Goal: Transaction & Acquisition: Purchase product/service

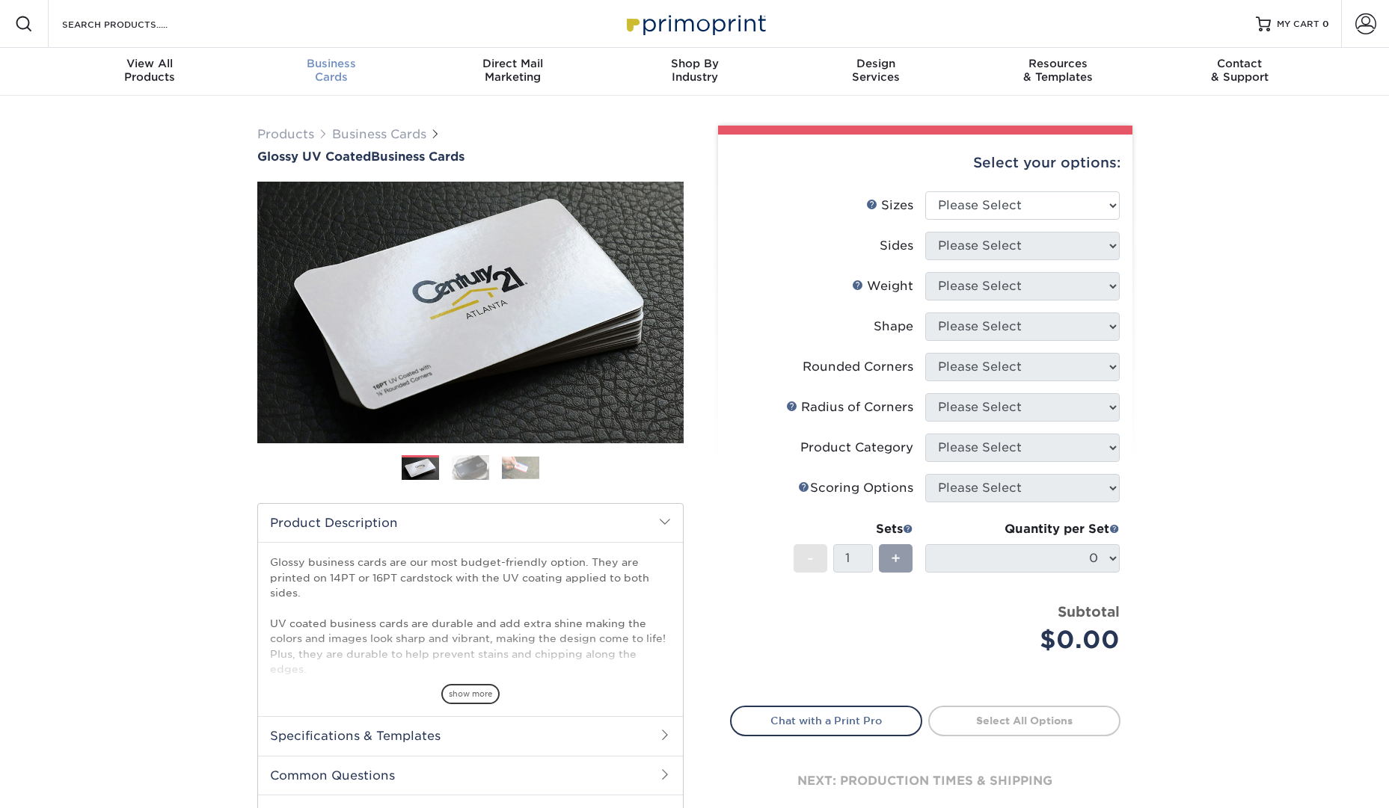
click at [319, 78] on div "Business Cards" at bounding box center [331, 70] width 182 height 27
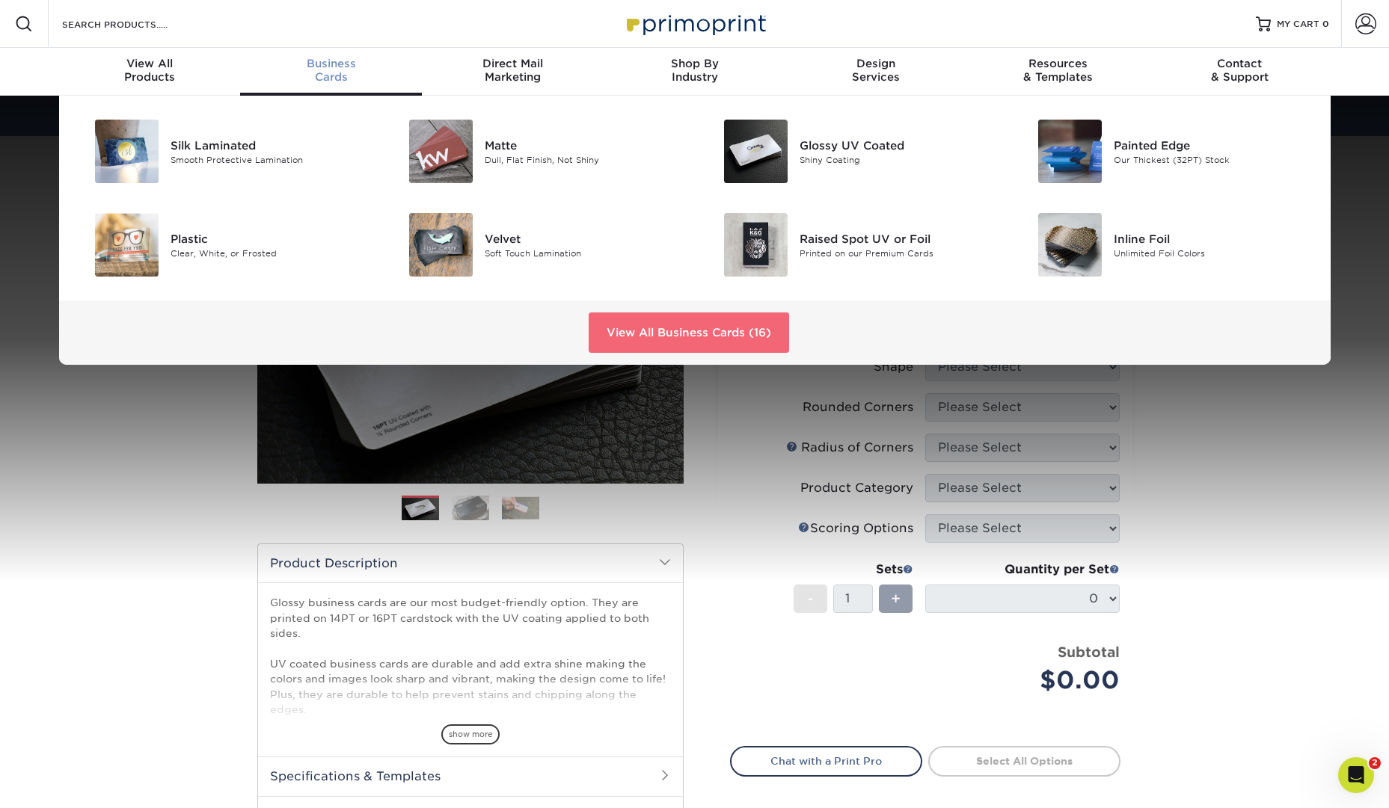
click at [698, 315] on link "View All Business Cards (16)" at bounding box center [688, 333] width 200 height 40
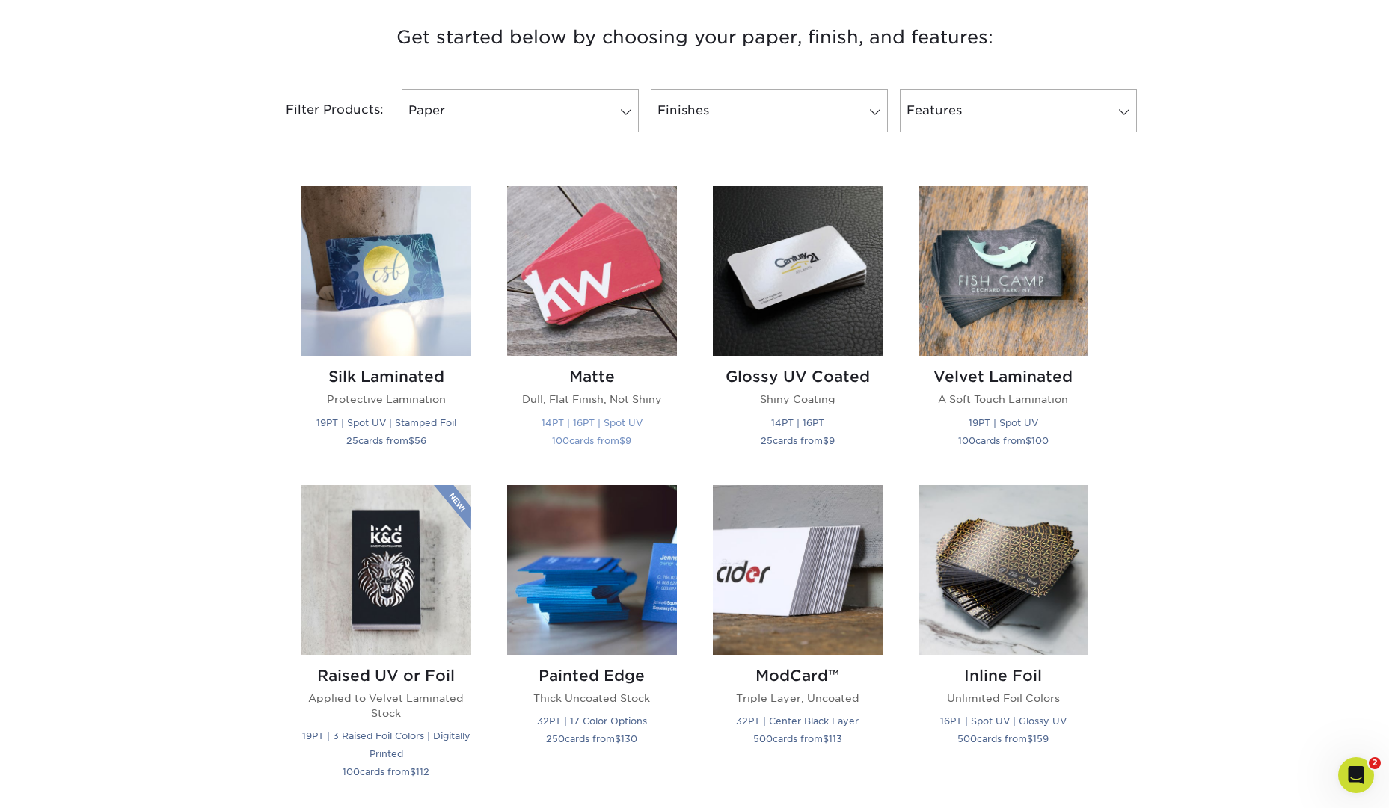
scroll to position [572, 0]
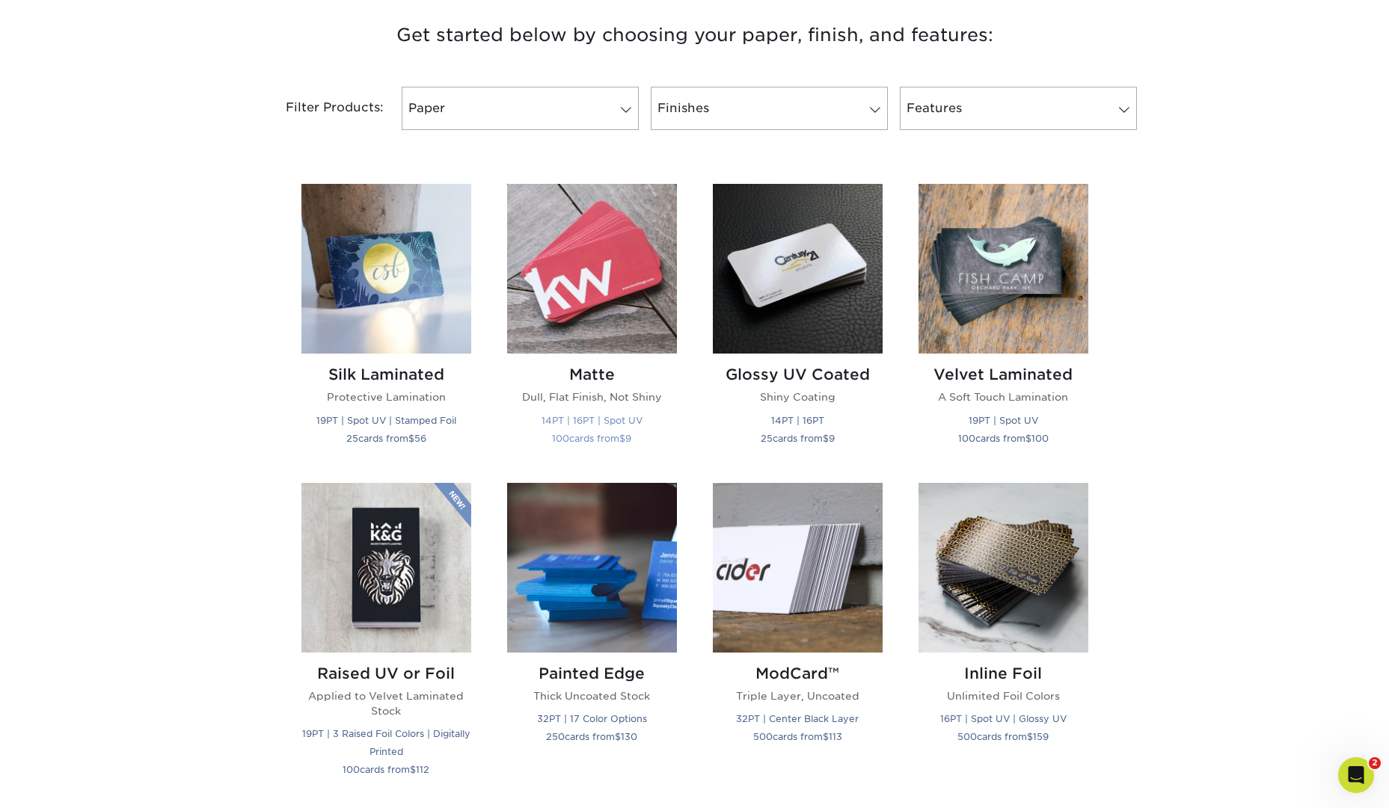
click at [588, 291] on img at bounding box center [592, 269] width 170 height 170
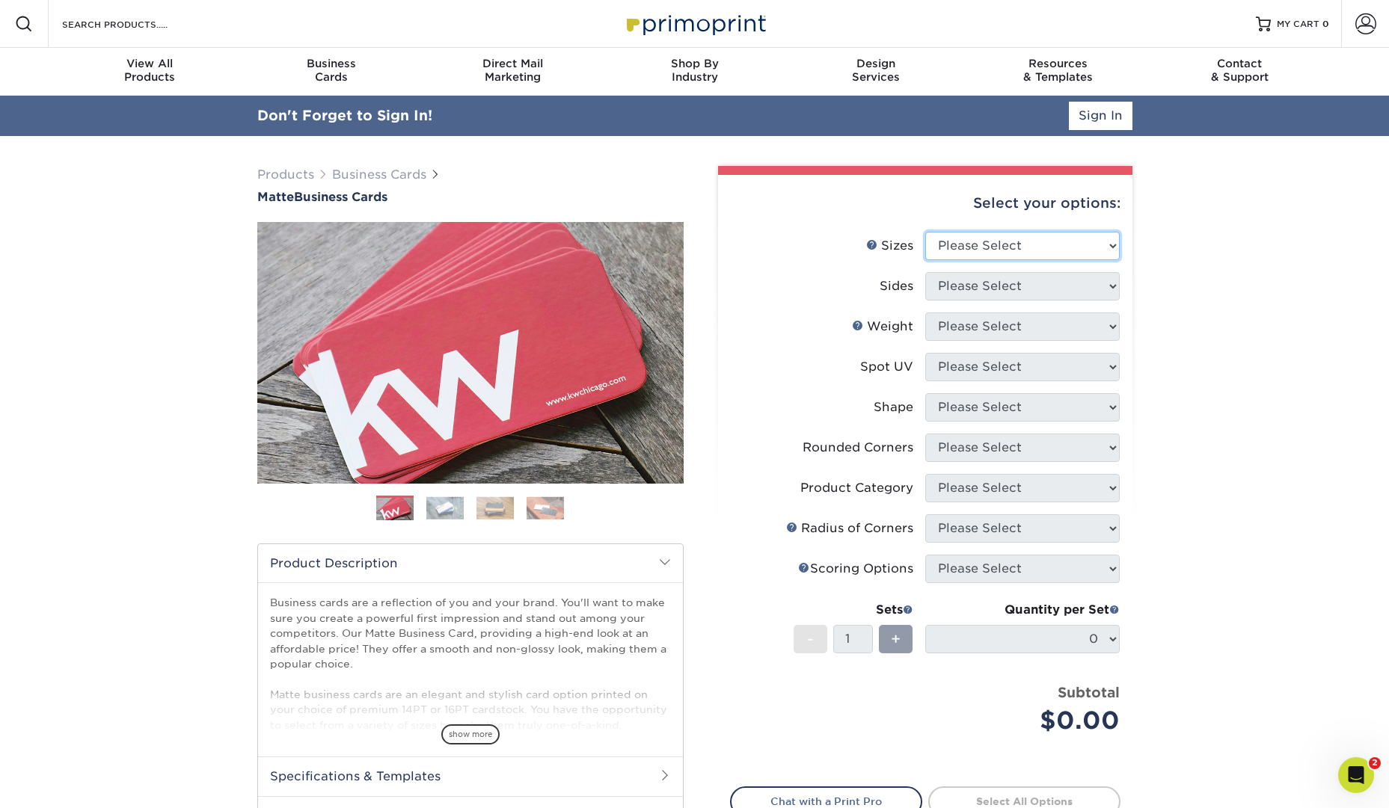
click at [1079, 244] on select "Please Select 1.5" x 3.5" - Mini 1.75" x 3.5" - Mini 2" x 2" - Square 2" x 3" -…" at bounding box center [1022, 246] width 194 height 28
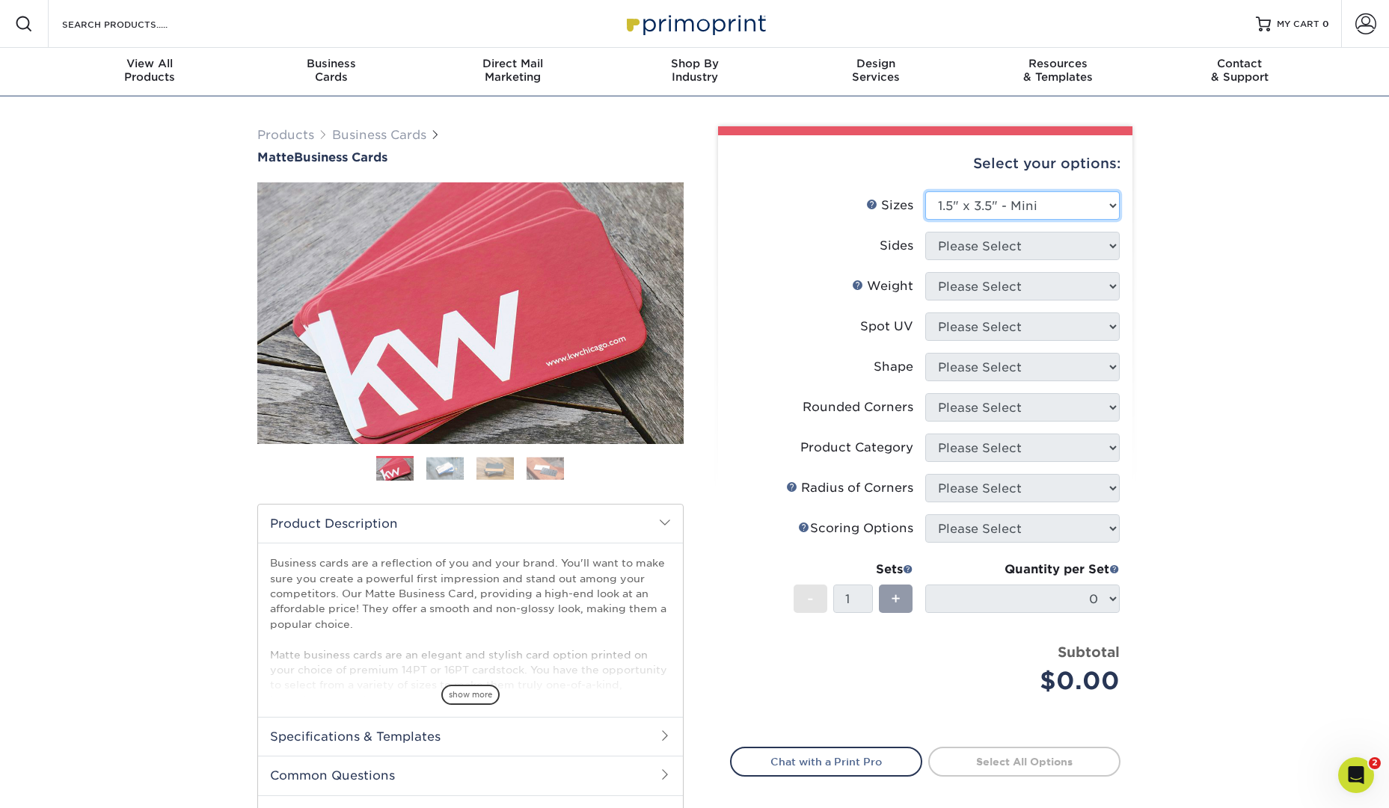
click at [925, 191] on select "Please Select 1.5" x 3.5" - Mini 1.75" x 3.5" - Mini 2" x 2" - Square 2" x 3" -…" at bounding box center [1022, 205] width 194 height 28
click at [1072, 204] on select "Please Select 1.5" x 3.5" - Mini 1.75" x 3.5" - Mini 2" x 2" - Square 2" x 3" -…" at bounding box center [1022, 205] width 194 height 28
select select "2.00x3.50"
click at [925, 191] on select "Please Select 1.5" x 3.5" - Mini 1.75" x 3.5" - Mini 2" x 2" - Square 2" x 3" -…" at bounding box center [1022, 205] width 194 height 28
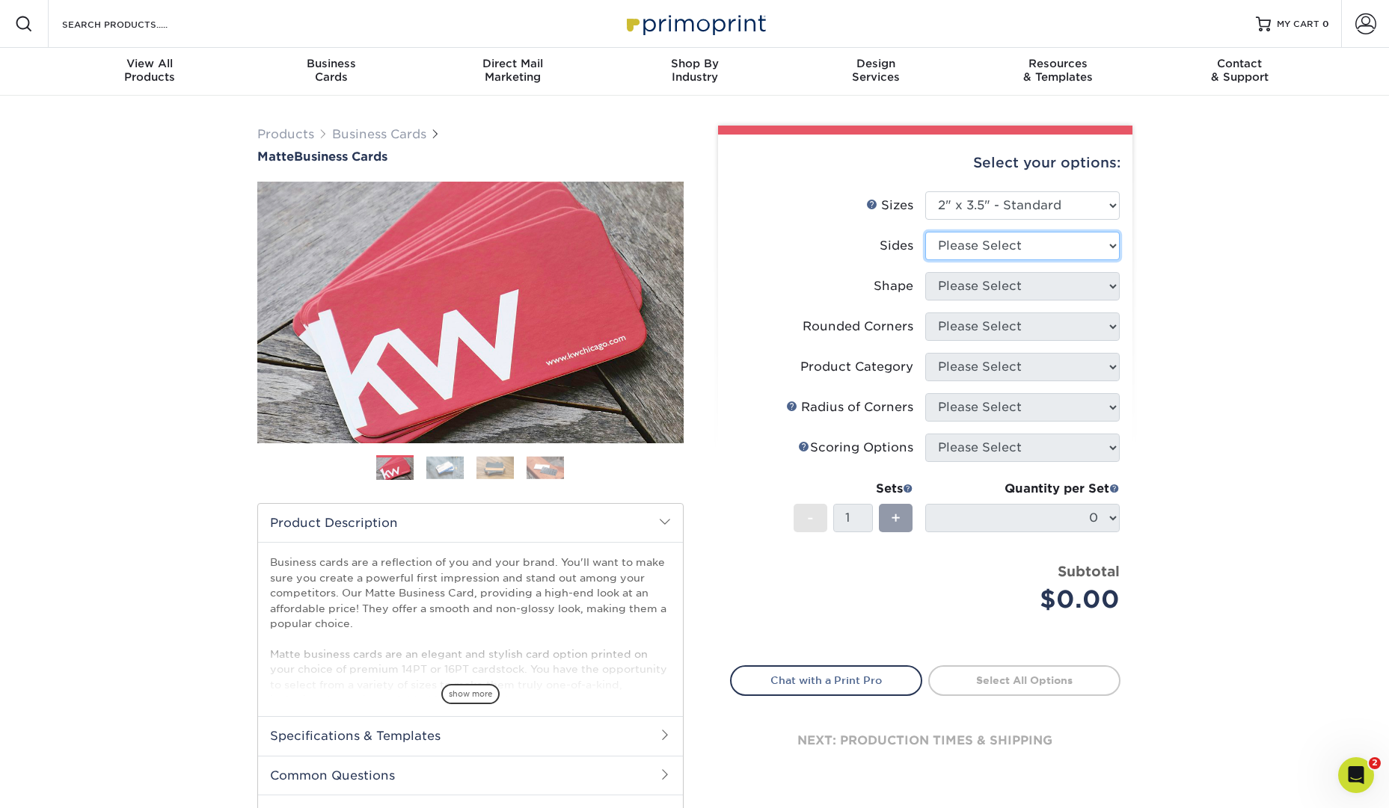
click at [1094, 238] on select "Please Select Print Both Sides Print Front Only" at bounding box center [1022, 246] width 194 height 28
click at [1109, 244] on select "Please Select Print Both Sides Print Front Only" at bounding box center [1022, 246] width 194 height 28
select select "13abbda7-1d64-4f25-8bb2-c179b224825d"
click at [925, 232] on select "Please Select Print Both Sides Print Front Only" at bounding box center [1022, 246] width 194 height 28
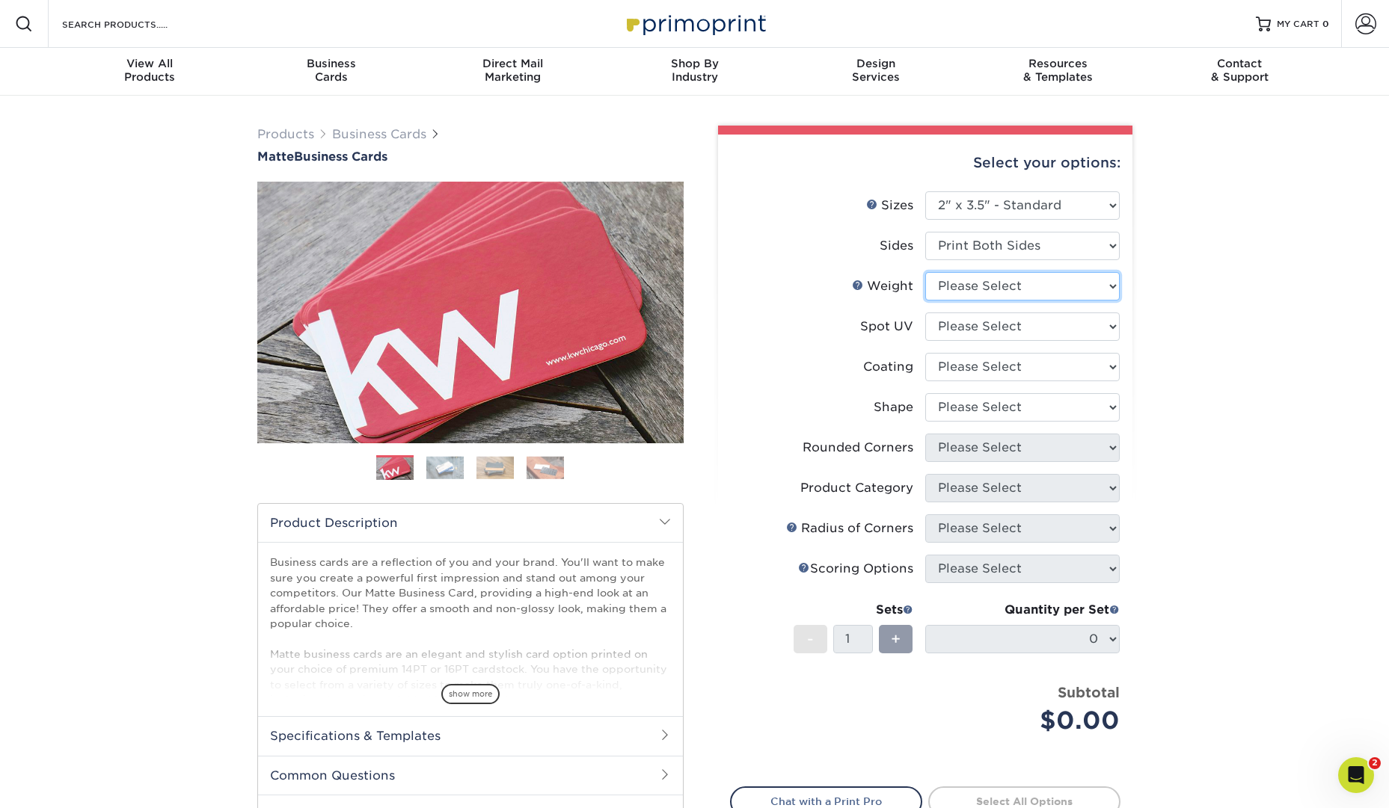
click at [1066, 283] on select "Please Select 16PT 14PT" at bounding box center [1022, 286] width 194 height 28
click at [341, 61] on span "Business" at bounding box center [331, 63] width 182 height 13
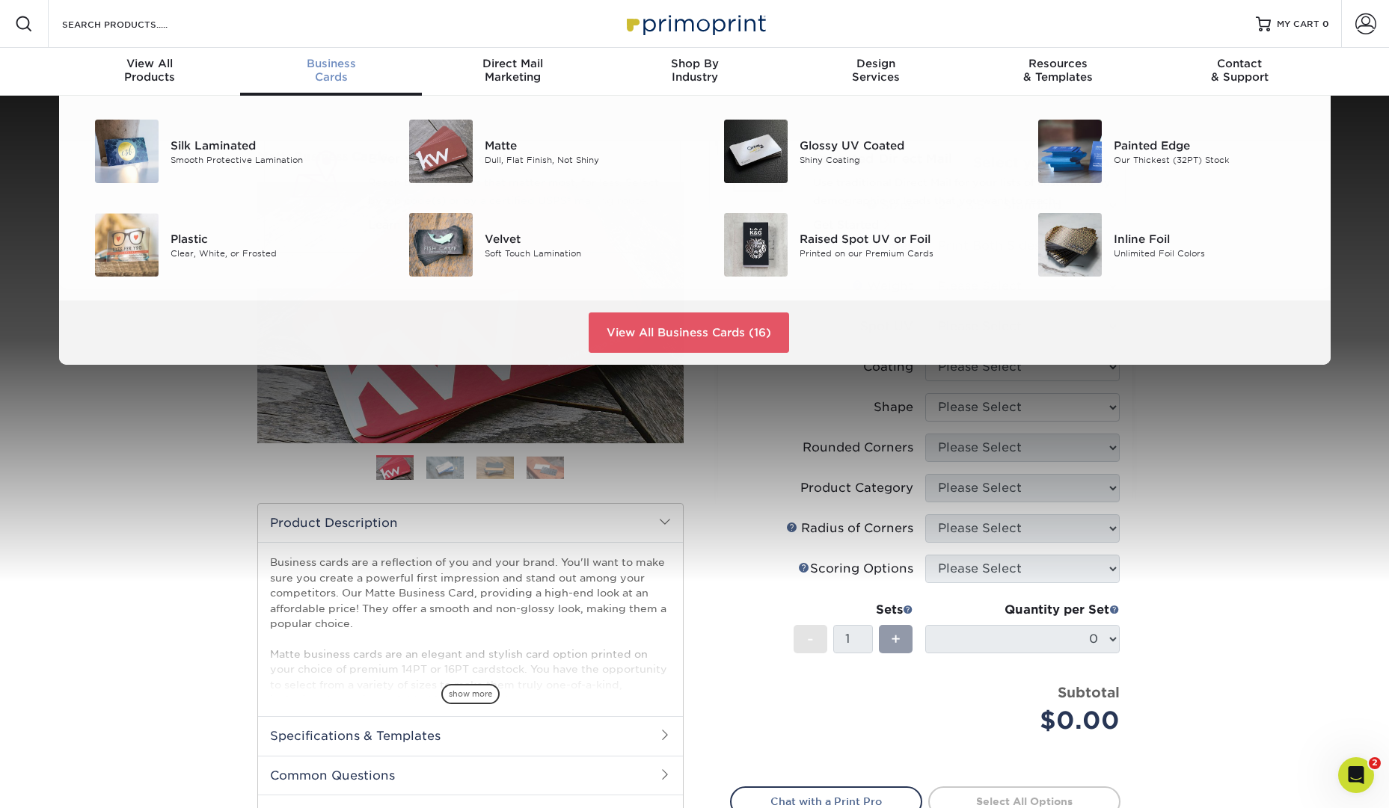
click at [345, 65] on span "Business" at bounding box center [331, 63] width 182 height 13
click at [641, 318] on link "View All Business Cards (16)" at bounding box center [688, 333] width 200 height 40
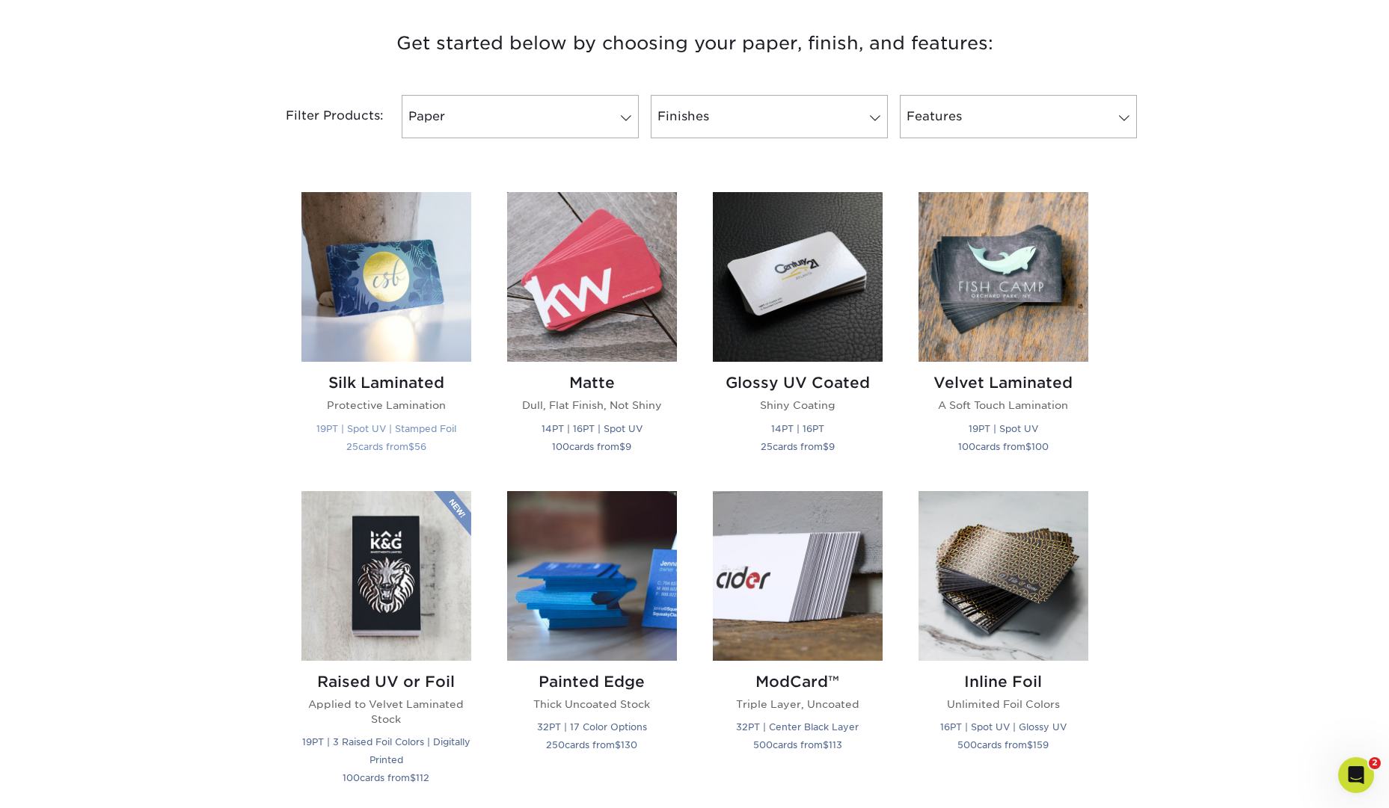
click at [382, 291] on img at bounding box center [386, 277] width 170 height 170
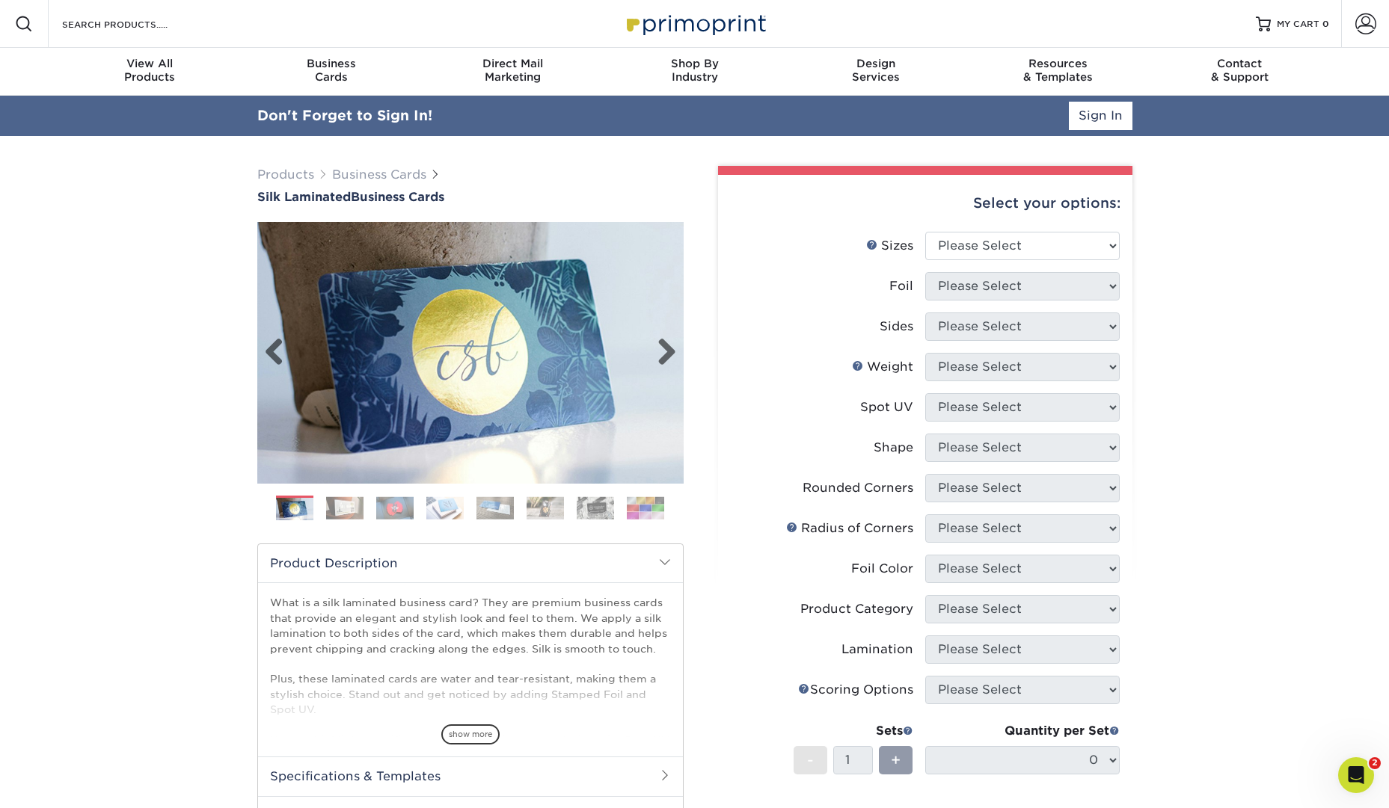
click at [358, 465] on img at bounding box center [470, 353] width 426 height 426
click at [345, 495] on div "Previous" at bounding box center [470, 377] width 426 height 310
click at [348, 508] on img at bounding box center [344, 507] width 37 height 23
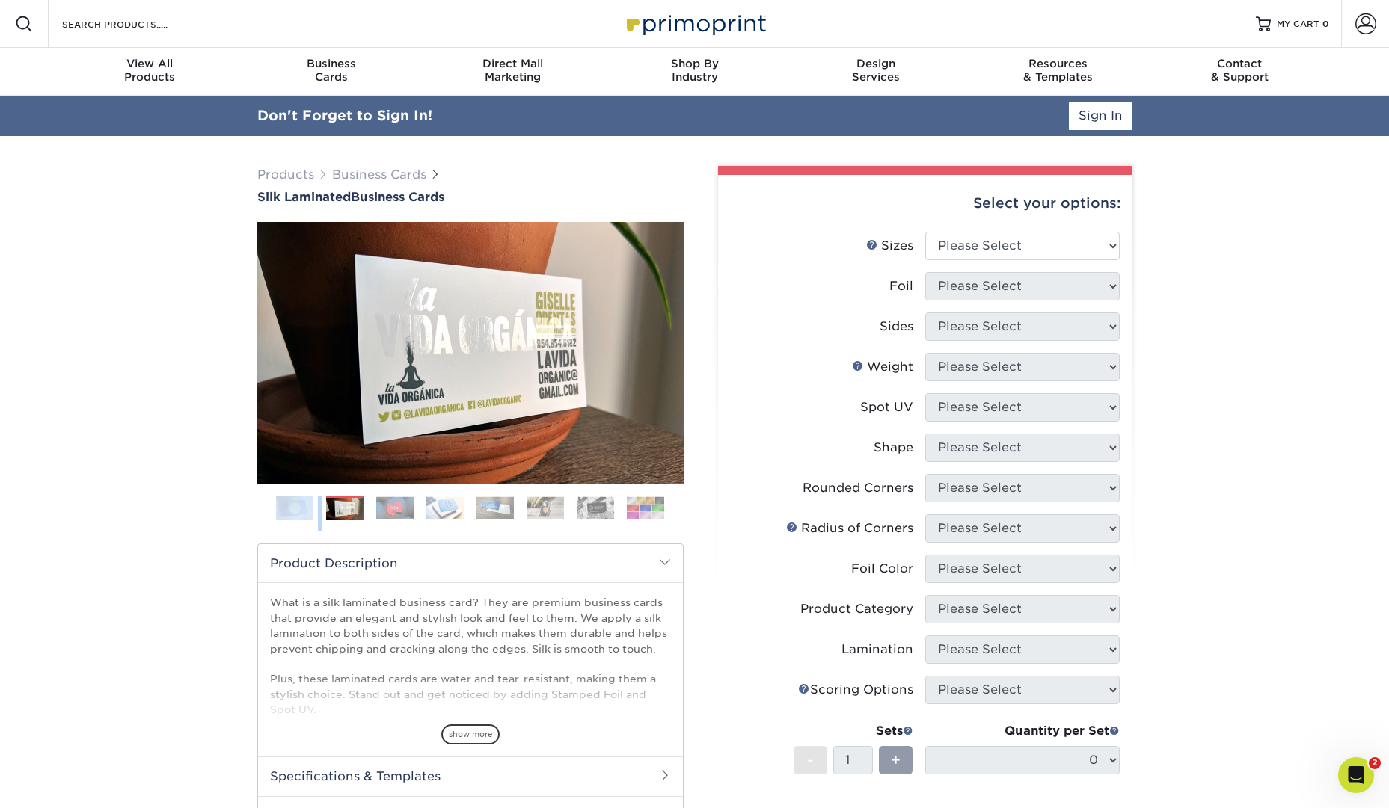
click at [376, 511] on img at bounding box center [394, 507] width 37 height 23
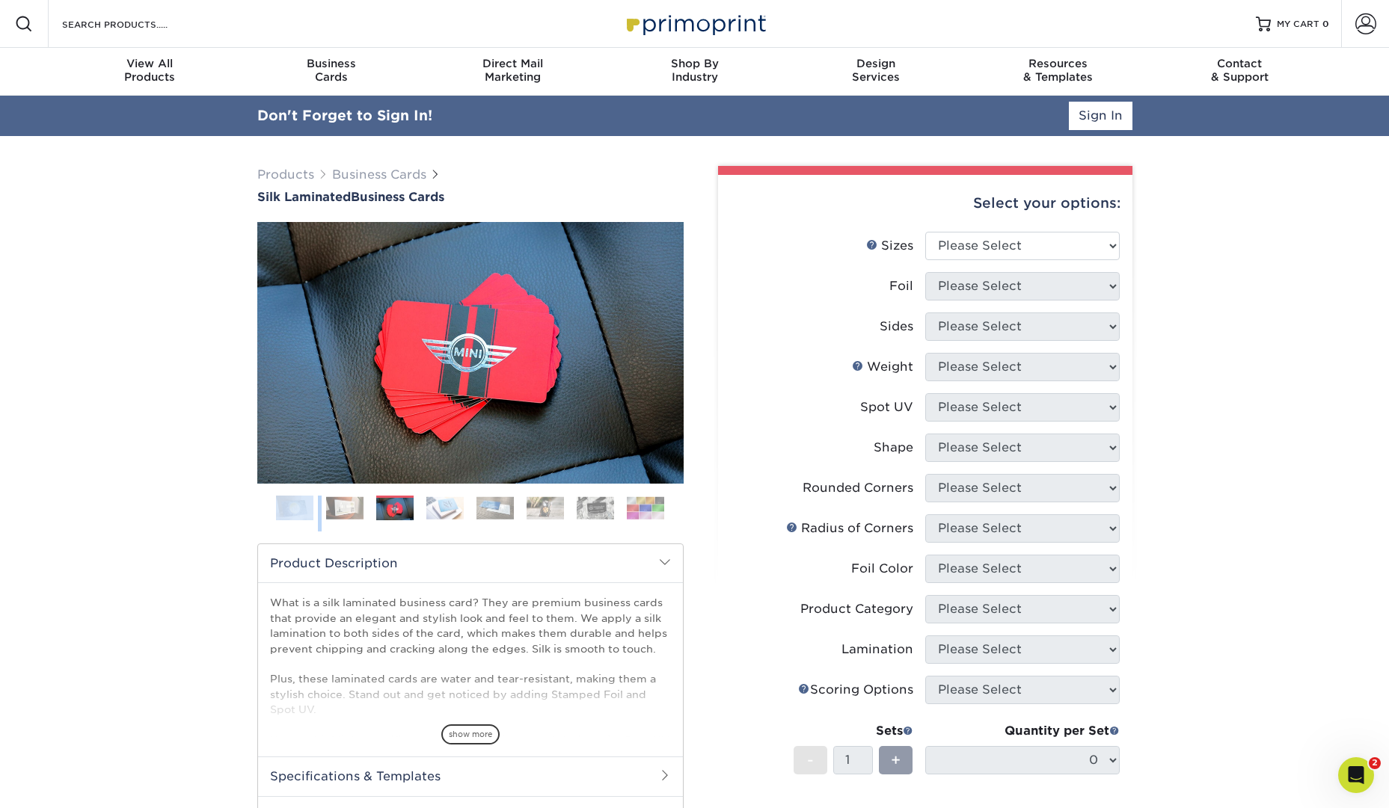
click at [404, 511] on img at bounding box center [394, 509] width 37 height 23
click at [437, 511] on img at bounding box center [444, 507] width 37 height 23
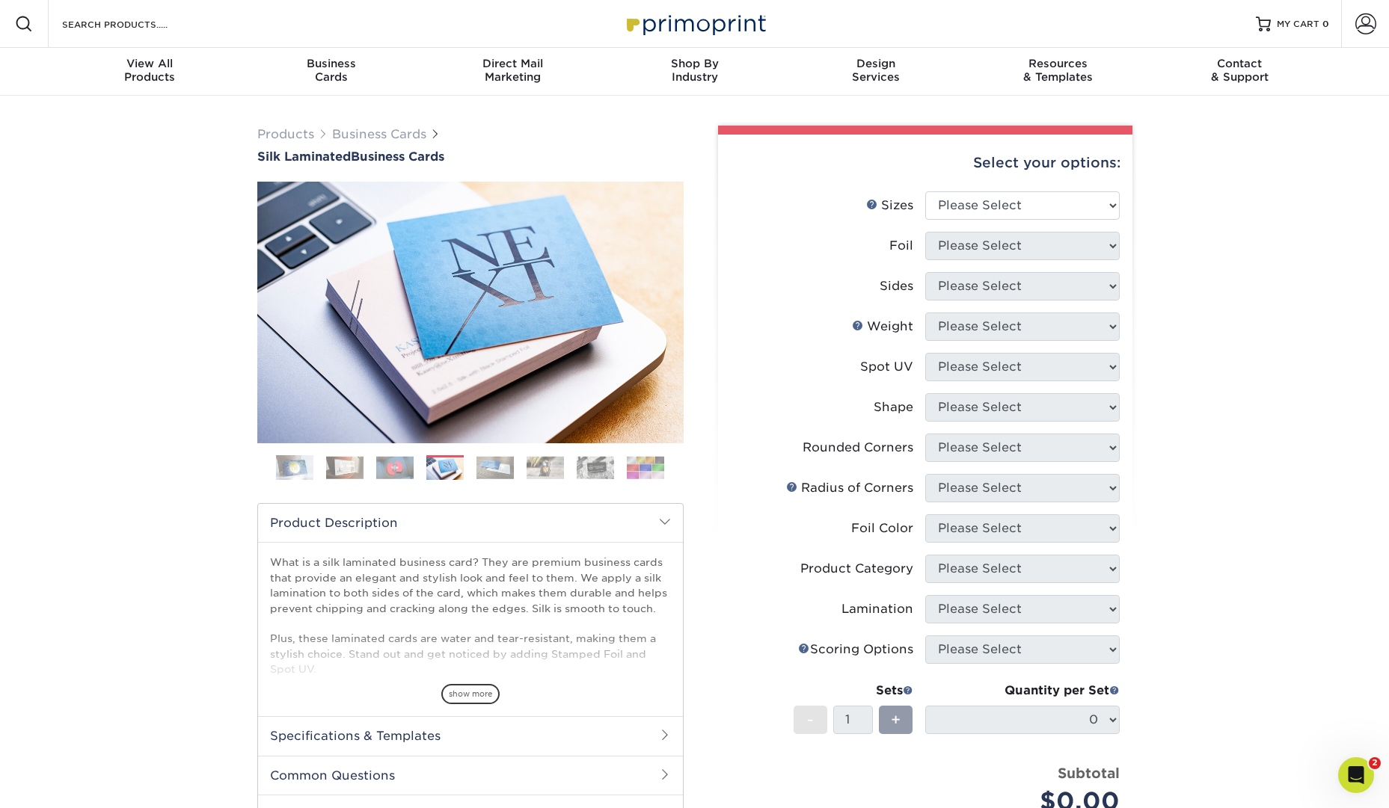
click at [491, 499] on div at bounding box center [470, 610] width 426 height 856
click at [1092, 206] on select "Please Select 1.5" x 3.5" - Mini 1.75" x 3.5" - Mini 2" x 2" - Square 2" x 3" -…" at bounding box center [1022, 205] width 194 height 28
select select "2.00x3.50"
click at [925, 191] on select "Please Select 1.5" x 3.5" - Mini 1.75" x 3.5" - Mini 2" x 2" - Square 2" x 3" -…" at bounding box center [1022, 205] width 194 height 28
click at [1047, 247] on select "Please Select Yes No" at bounding box center [1022, 246] width 194 height 28
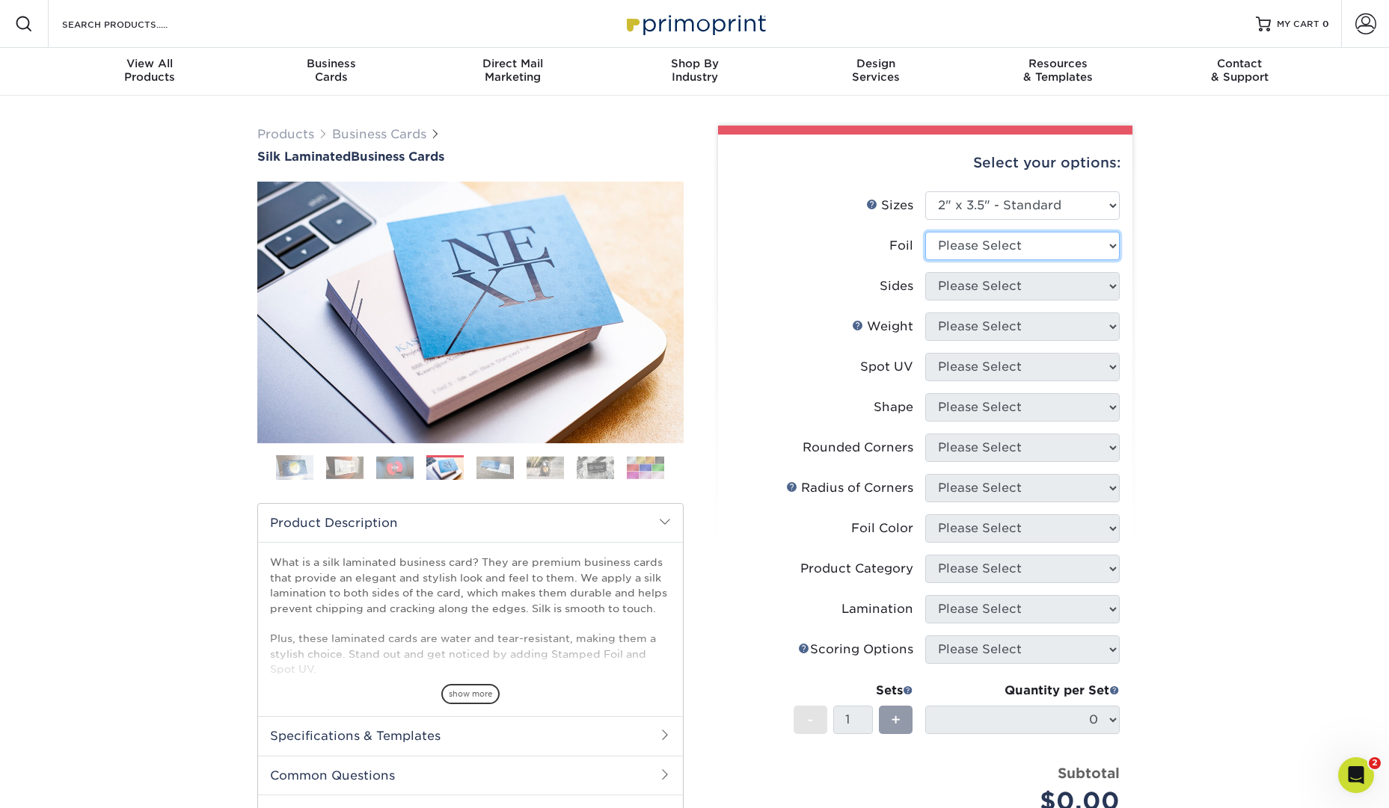
select select "0"
click at [925, 232] on select "Please Select Yes No" at bounding box center [1022, 246] width 194 height 28
click at [1031, 288] on select "Please Select Print Both Sides Print Front Only" at bounding box center [1022, 286] width 194 height 28
select select "13abbda7-1d64-4f25-8bb2-c179b224825d"
click at [925, 272] on select "Please Select Print Both Sides Print Front Only" at bounding box center [1022, 286] width 194 height 28
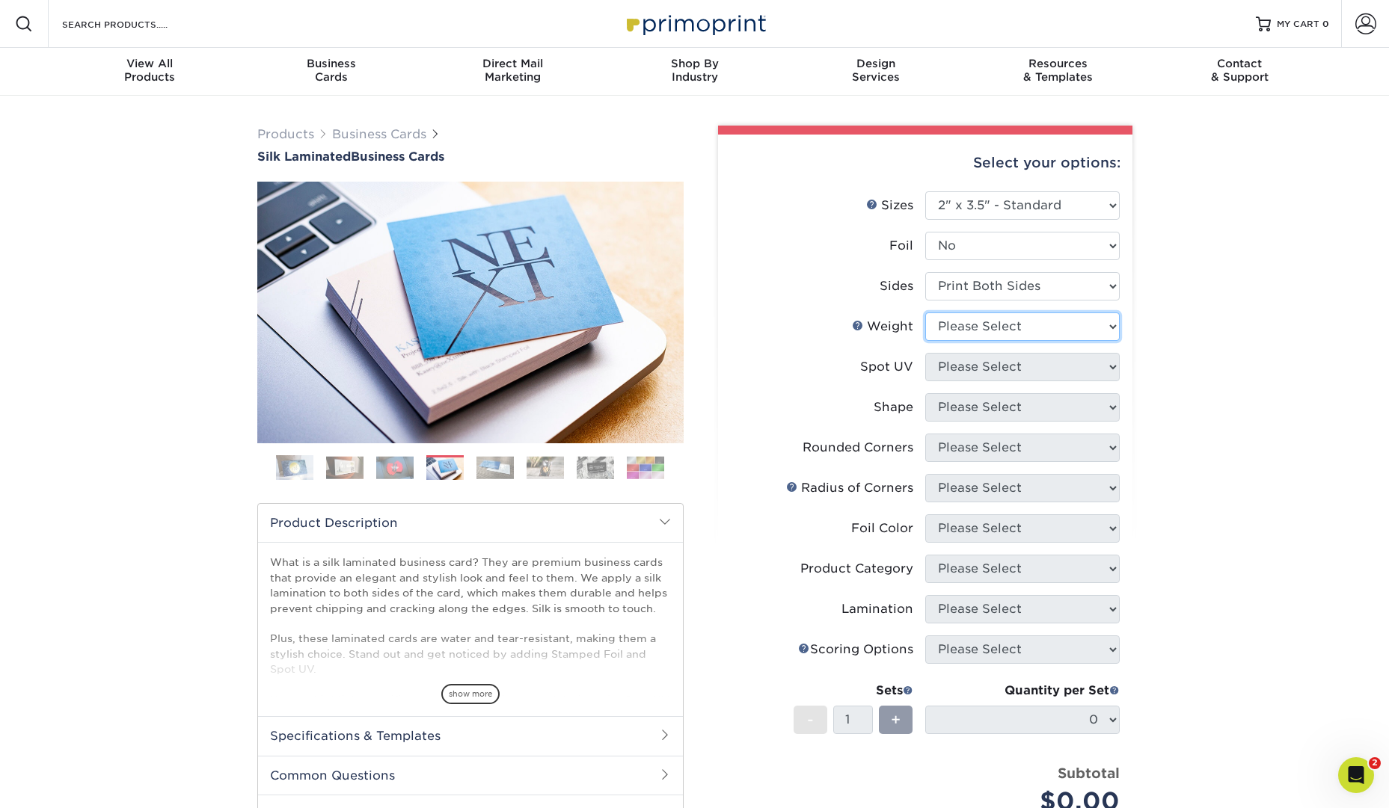
click at [1030, 324] on select "Please Select 16PT" at bounding box center [1022, 327] width 194 height 28
click at [333, 60] on span "Business" at bounding box center [331, 63] width 182 height 13
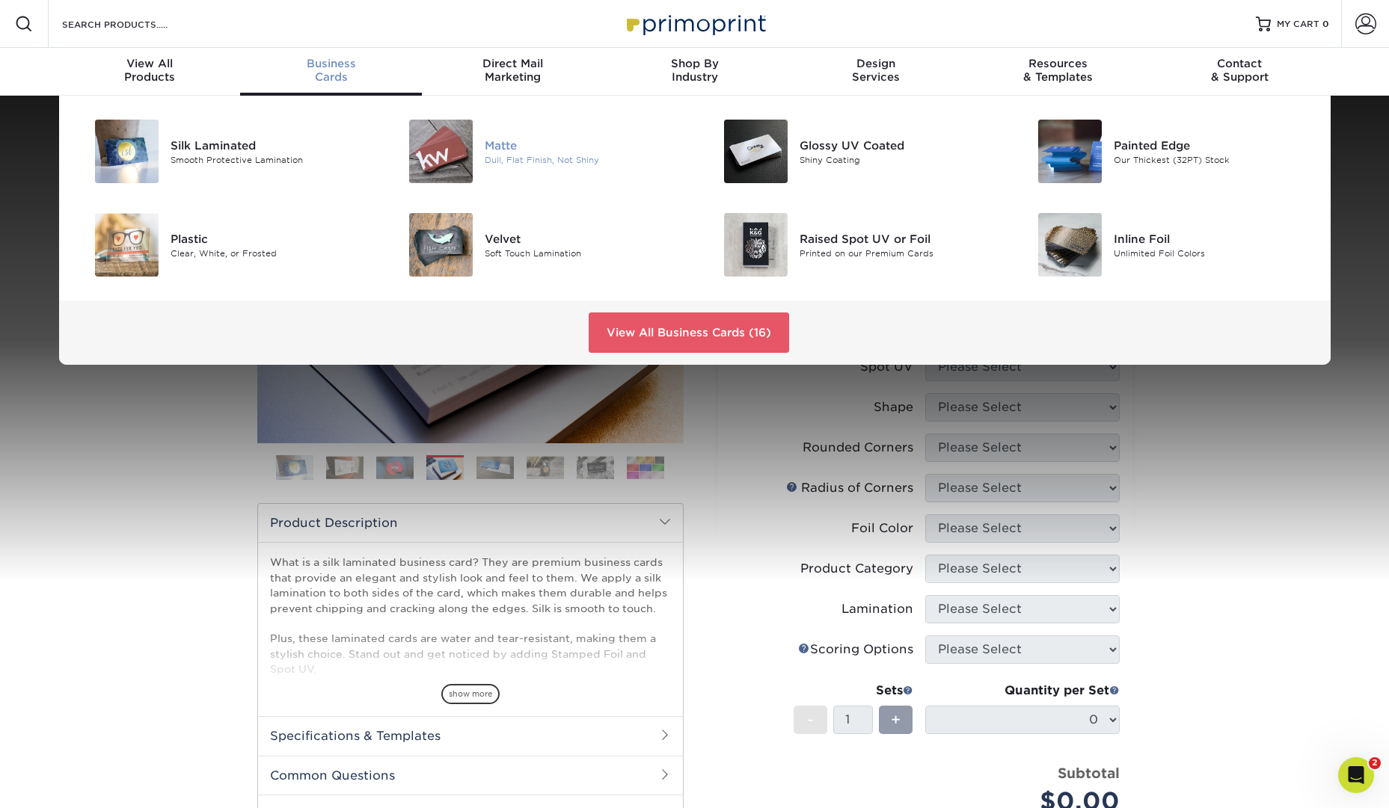
click at [490, 144] on div "Matte" at bounding box center [584, 145] width 198 height 16
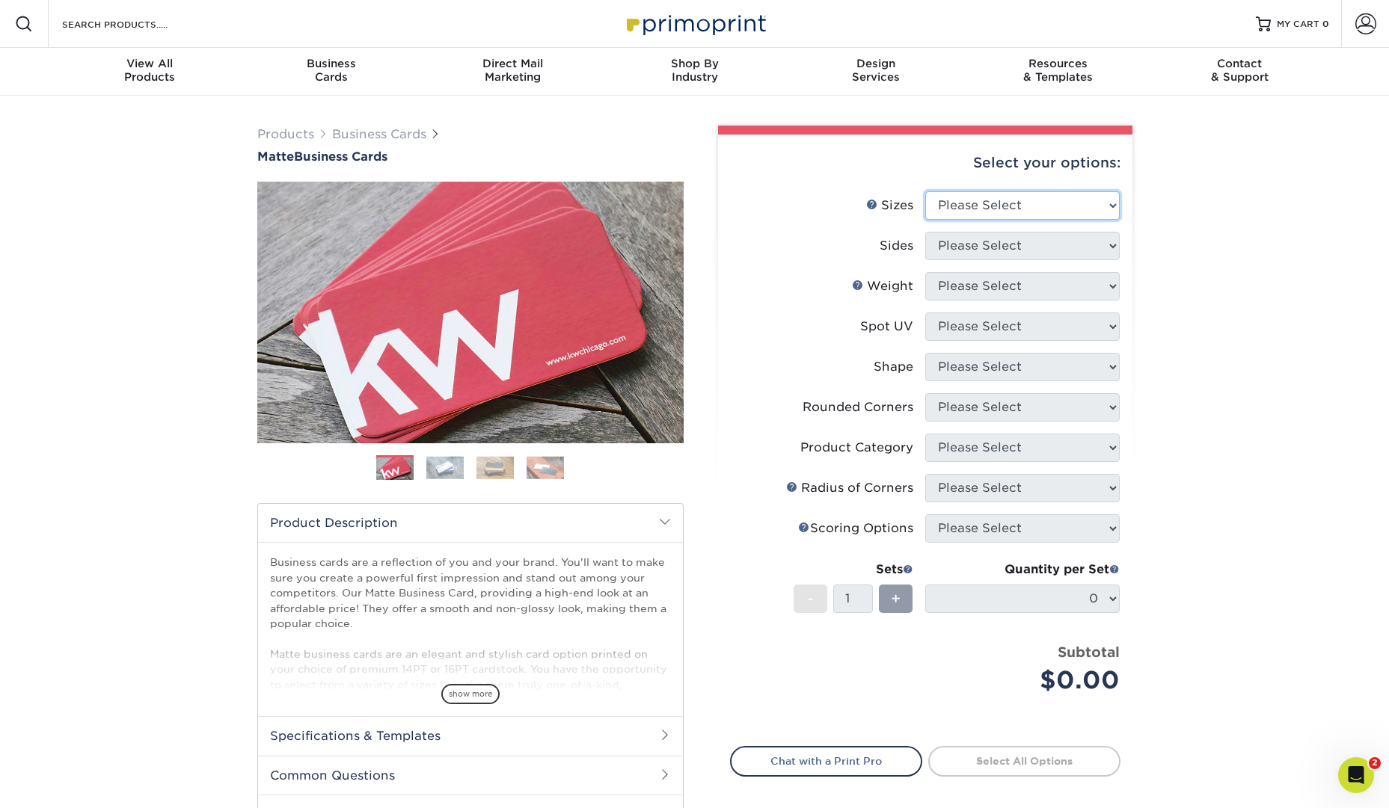
click at [1089, 205] on select "Please Select 1.5" x 3.5" - Mini 1.75" x 3.5" - Mini 2" x 2" - Square 2" x 3" -…" at bounding box center [1022, 205] width 194 height 28
select select "2.00x3.50"
click at [925, 191] on select "Please Select 1.5" x 3.5" - Mini 1.75" x 3.5" - Mini 2" x 2" - Square 2" x 3" -…" at bounding box center [1022, 205] width 194 height 28
click at [1081, 250] on select "Please Select Print Both Sides Print Front Only" at bounding box center [1022, 246] width 194 height 28
select select "32d3c223-f82c-492b-b915-ba065a00862f"
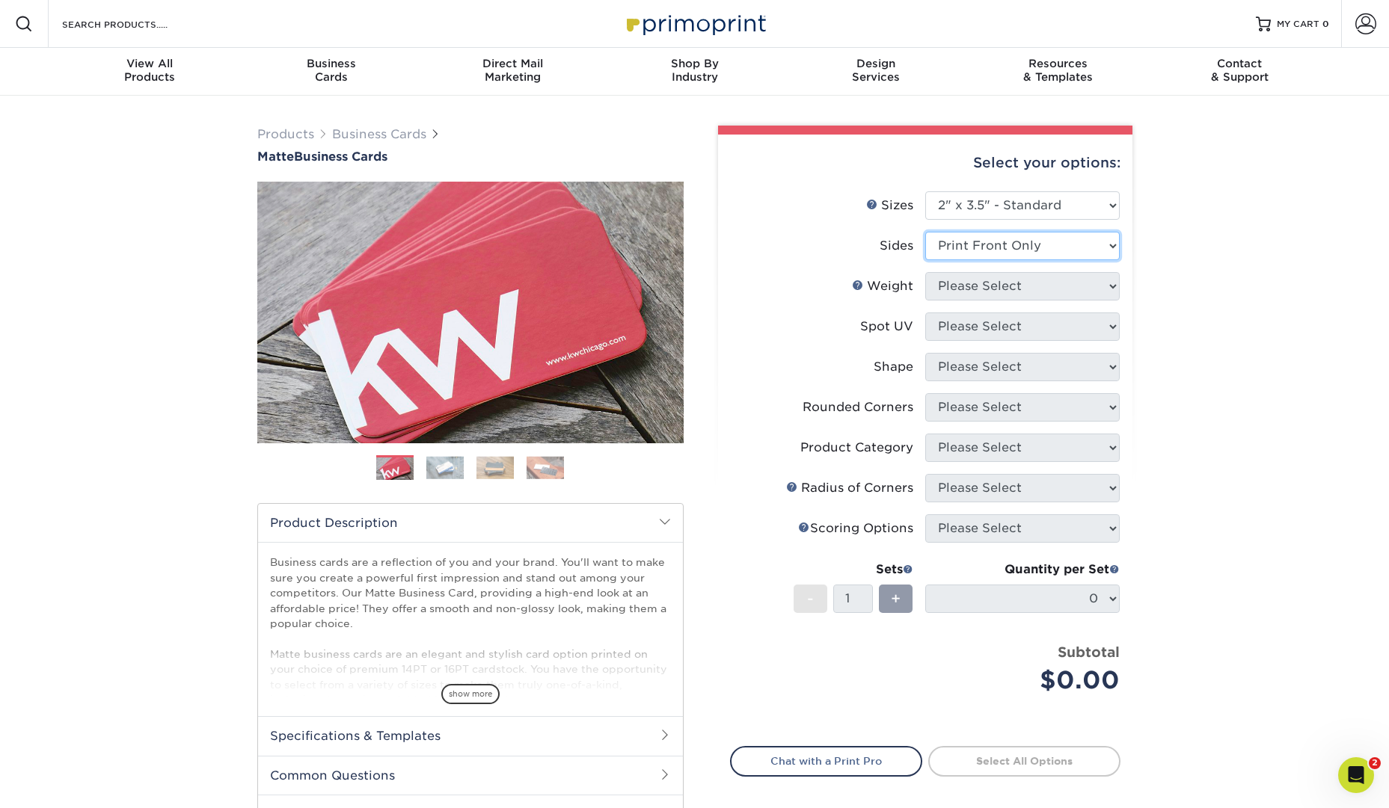
click at [925, 232] on select "Please Select Print Both Sides Print Front Only" at bounding box center [1022, 246] width 194 height 28
click at [1079, 282] on select "Please Select 16PT 14PT" at bounding box center [1022, 286] width 194 height 28
select select "14PT"
click at [925, 272] on select "Please Select 16PT 14PT" at bounding box center [1022, 286] width 194 height 28
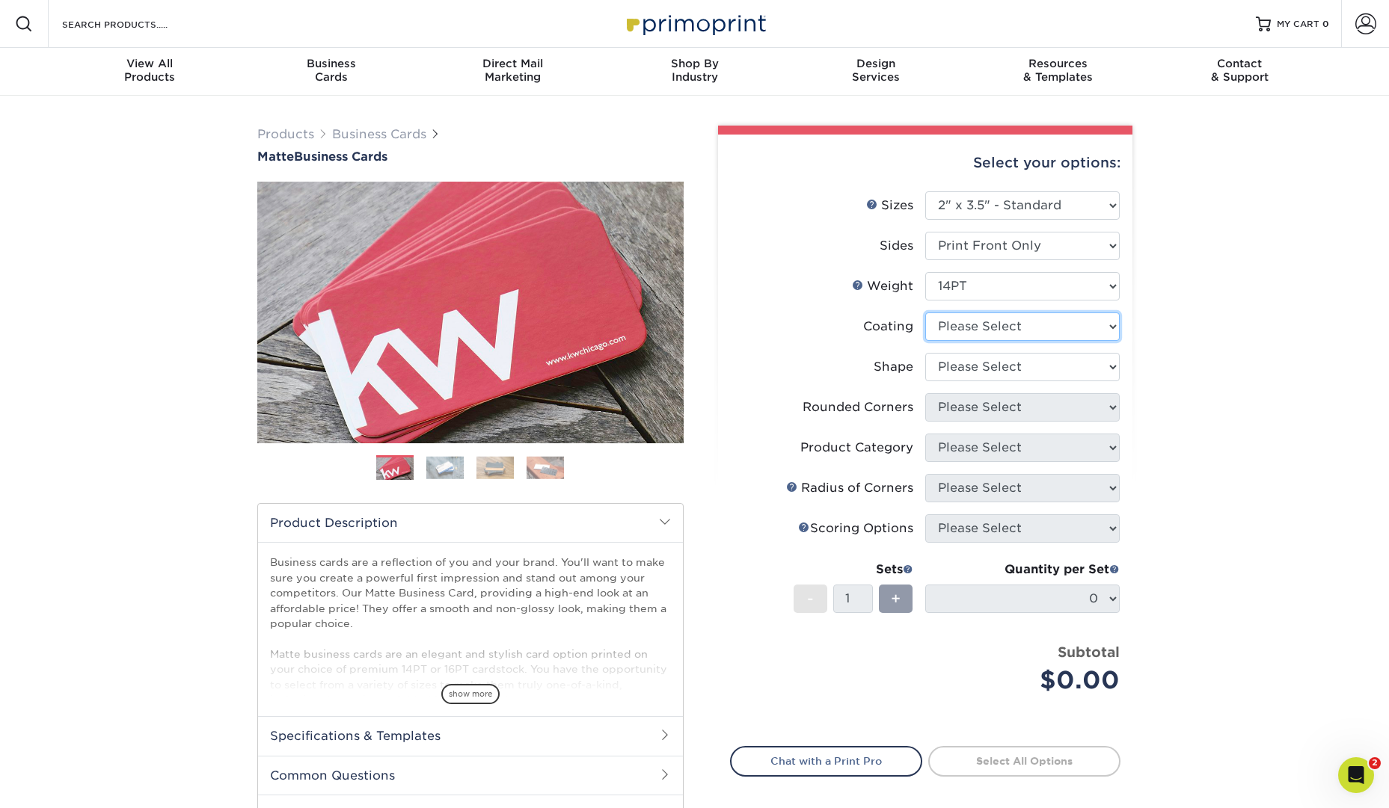
click at [1051, 322] on select at bounding box center [1022, 327] width 194 height 28
select select "121bb7b5-3b4d-429f-bd8d-bbf80e953313"
click at [925, 313] on select at bounding box center [1022, 327] width 194 height 28
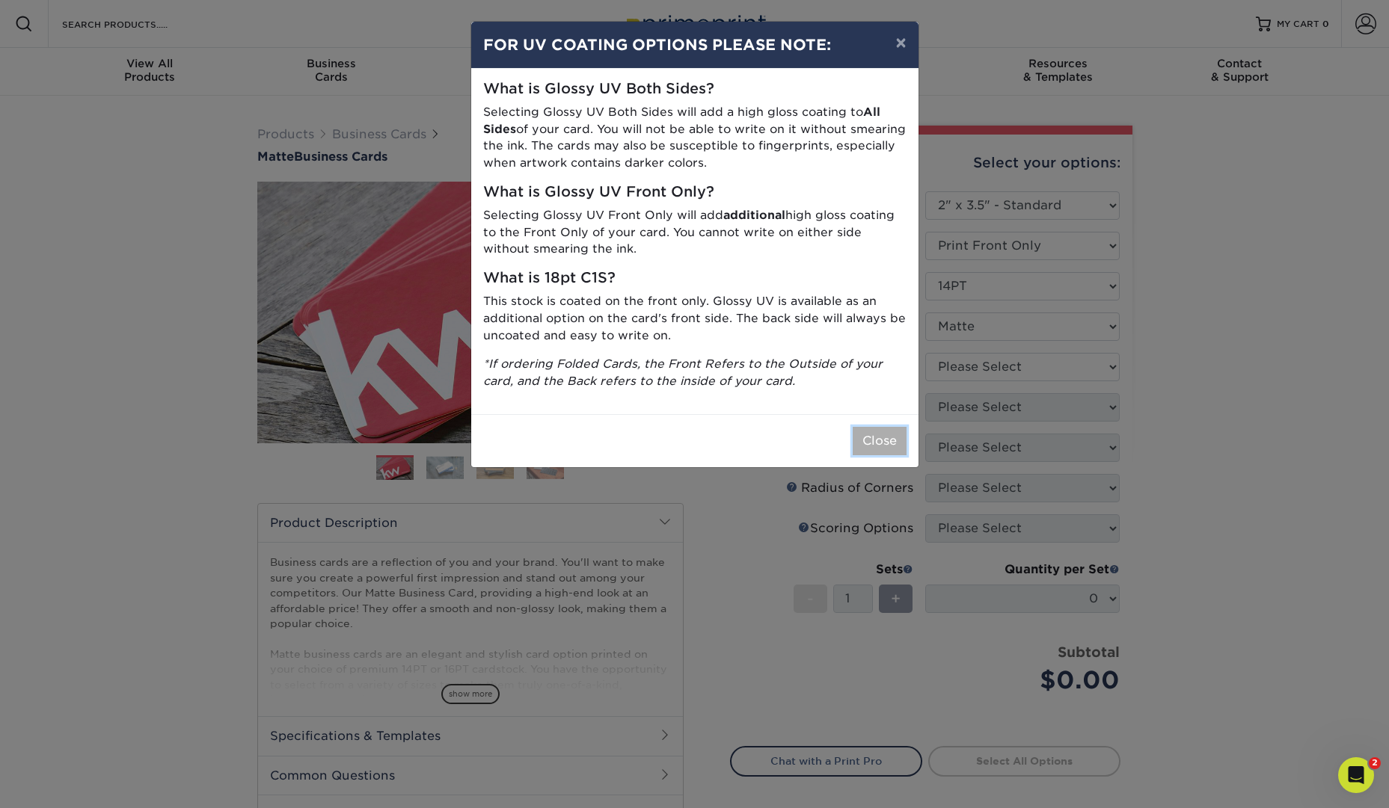
click at [879, 438] on button "Close" at bounding box center [879, 441] width 54 height 28
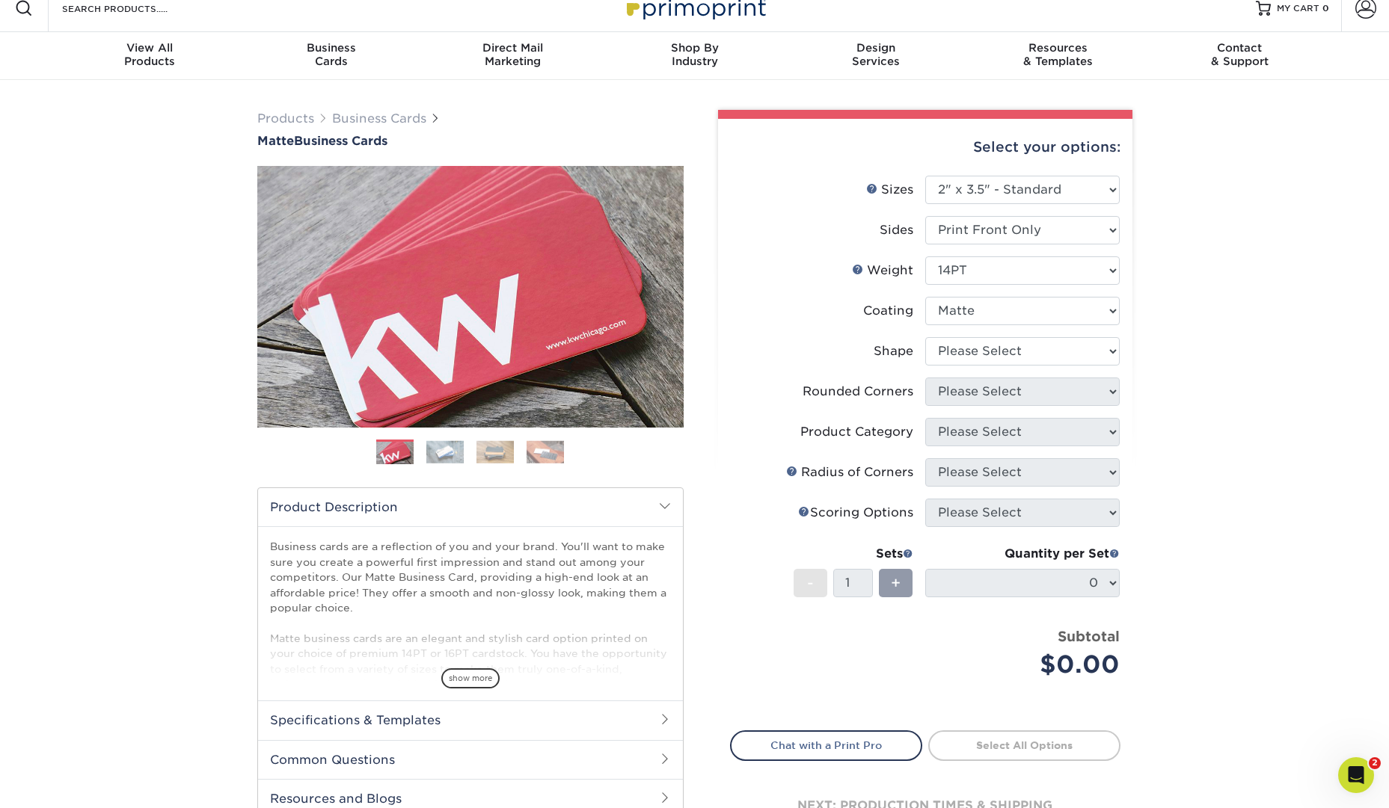
scroll to position [15, 0]
click at [1107, 274] on select "Please Select 16PT 14PT" at bounding box center [1022, 271] width 194 height 28
select select "16PT"
click at [925, 257] on select "Please Select 16PT 14PT" at bounding box center [1022, 271] width 194 height 28
select select "-1"
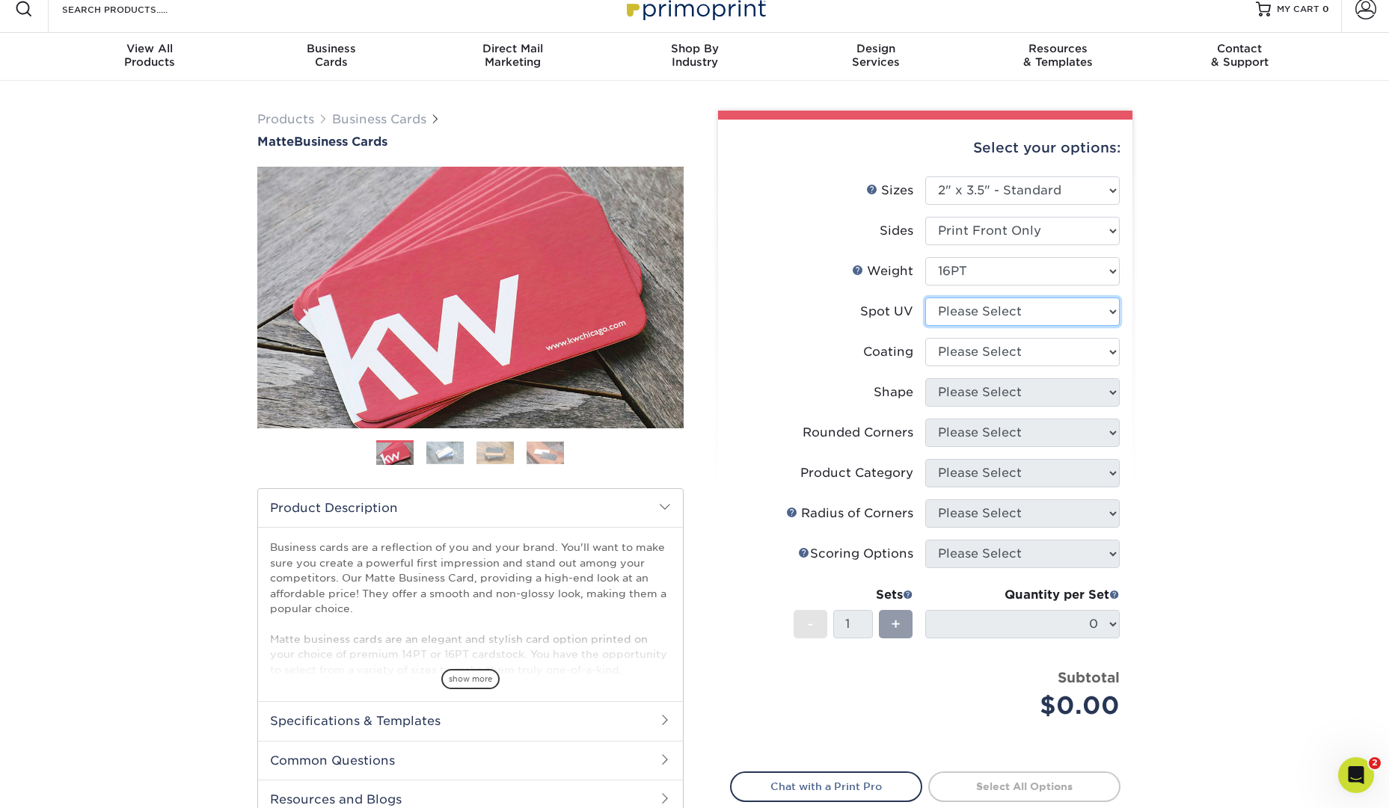
click at [1095, 310] on select "Please Select No Spot UV Front Only" at bounding box center [1022, 312] width 194 height 28
click at [1107, 266] on select "Please Select 16PT 14PT" at bounding box center [1022, 270] width 194 height 28
select select "14PT"
click at [925, 256] on select "Please Select 16PT 14PT" at bounding box center [1022, 270] width 194 height 28
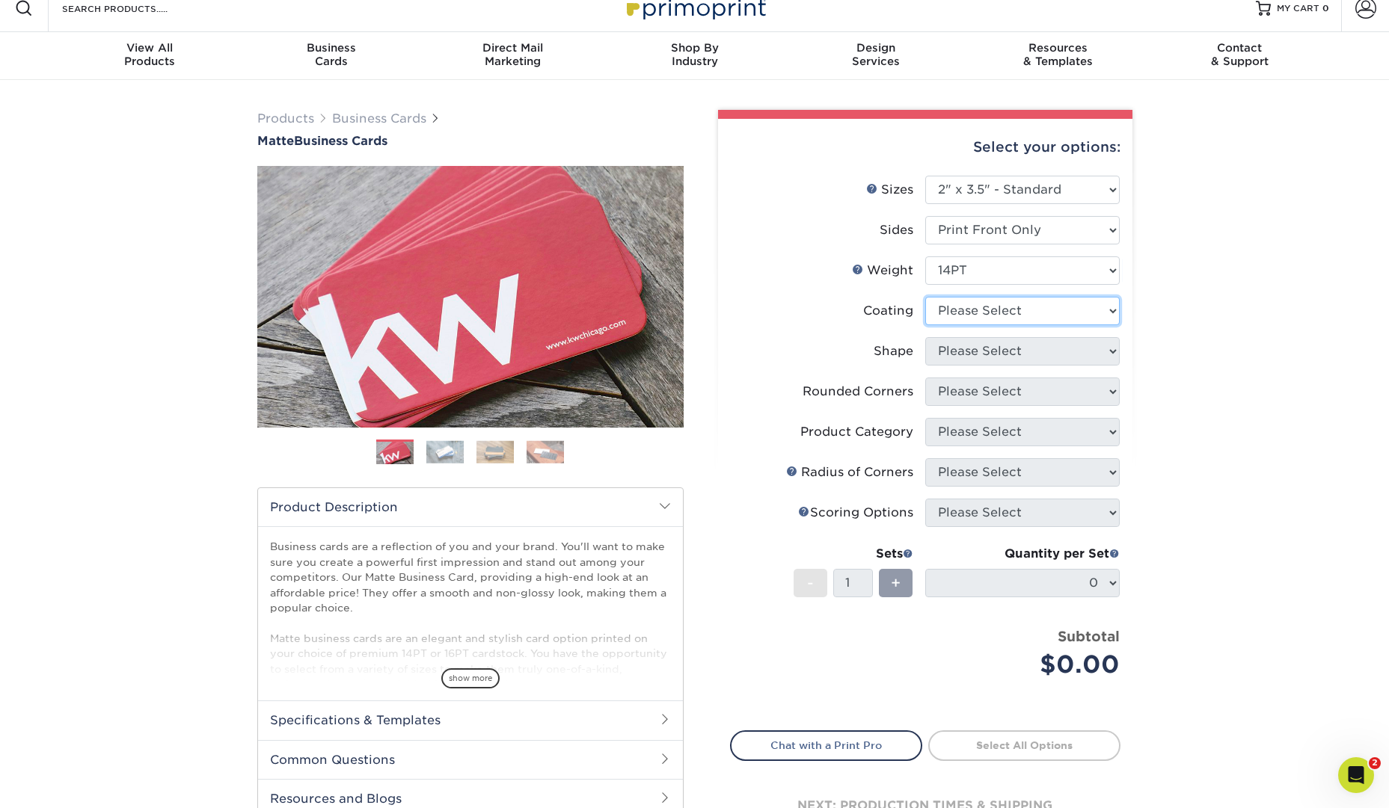
click at [1105, 319] on select at bounding box center [1022, 311] width 194 height 28
select select "121bb7b5-3b4d-429f-bd8d-bbf80e953313"
click at [925, 297] on select at bounding box center [1022, 311] width 194 height 28
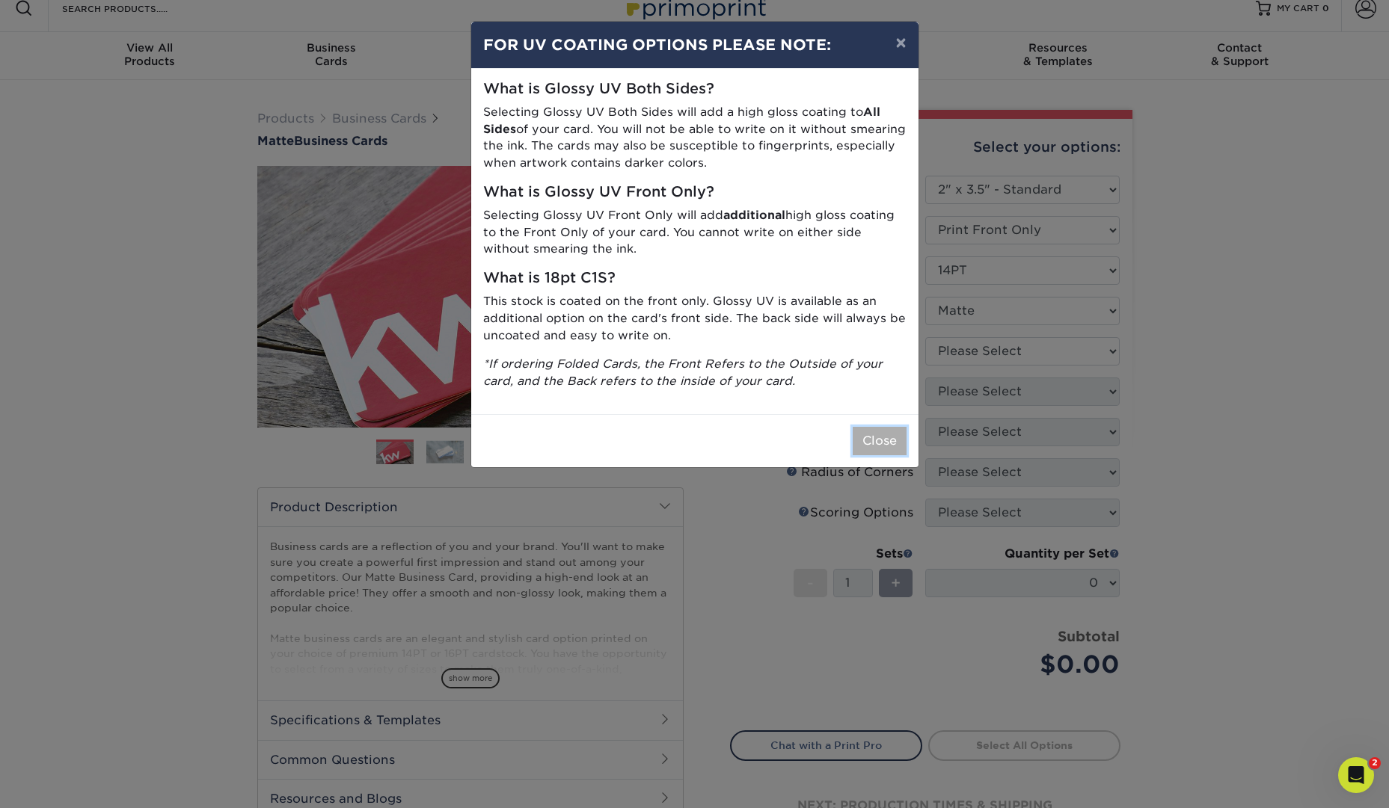
click at [901, 440] on button "Close" at bounding box center [879, 441] width 54 height 28
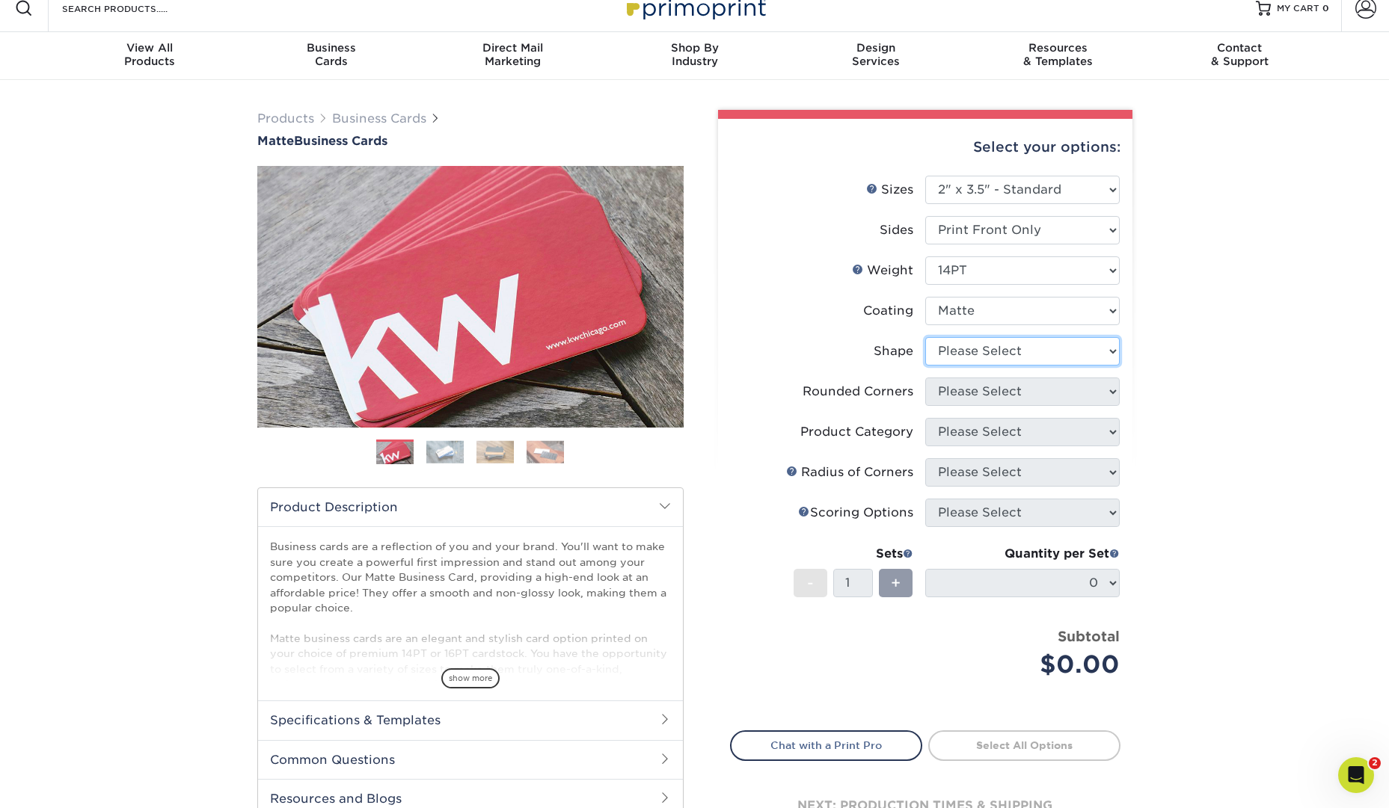
click at [1078, 345] on select "Please Select Standard" at bounding box center [1022, 351] width 194 height 28
select select "standard"
click at [925, 337] on select "Please Select Standard" at bounding box center [1022, 351] width 194 height 28
click at [1082, 386] on select "Please Select Yes - Round 2 Corners Yes - Round 4 Corners No" at bounding box center [1022, 392] width 194 height 28
select select "0"
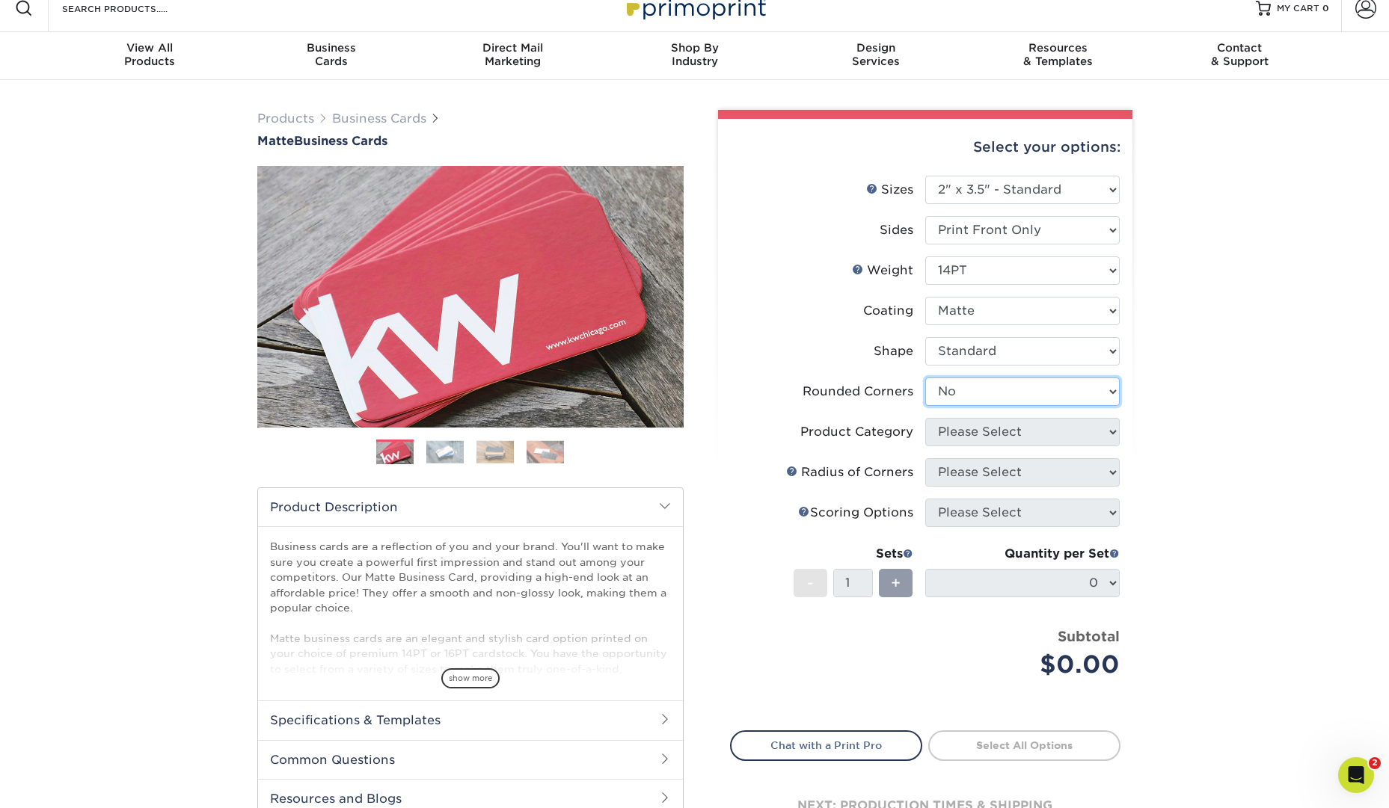
click at [925, 378] on select "Please Select Yes - Round 2 Corners Yes - Round 4 Corners No" at bounding box center [1022, 392] width 194 height 28
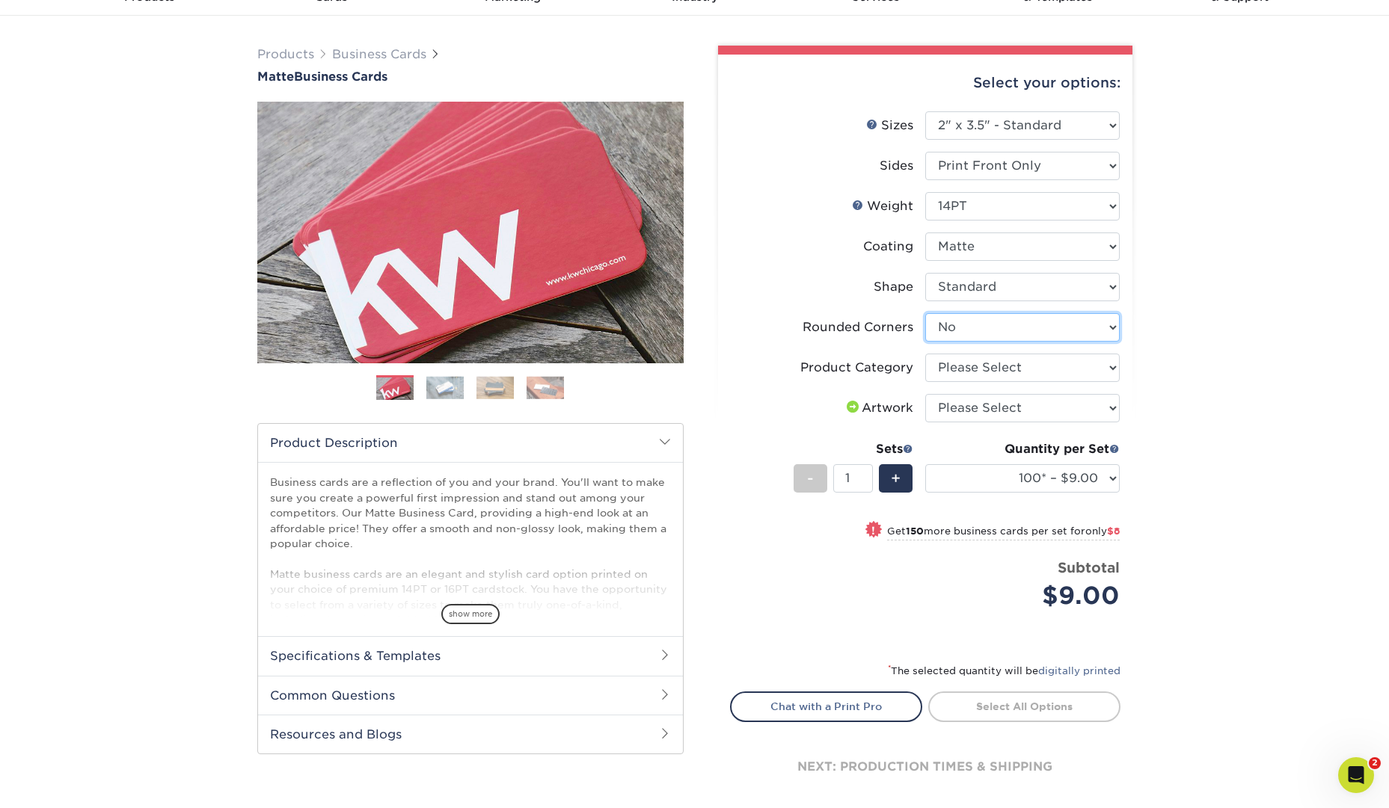
scroll to position [87, 0]
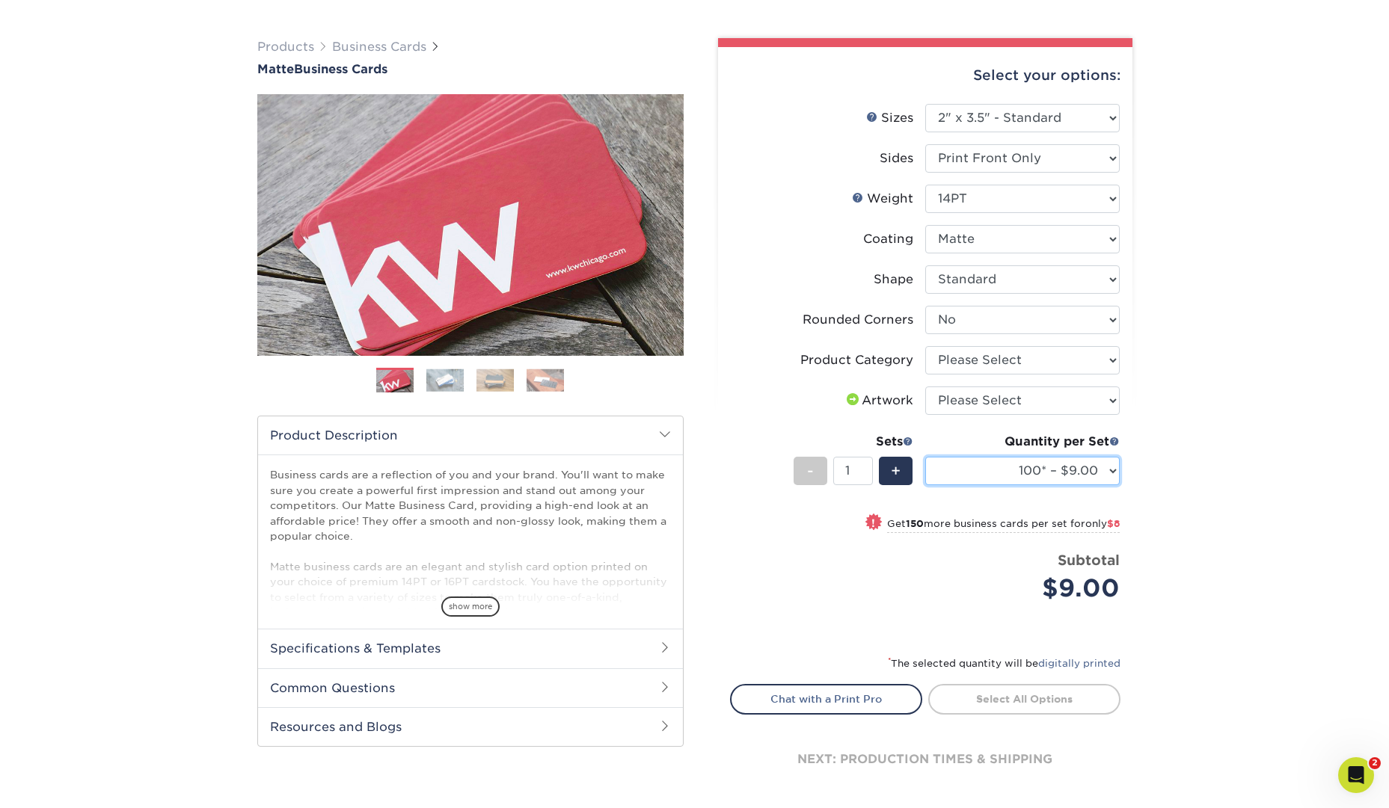
click at [1108, 472] on select "100* – $9.00 250* – $17.00 500 – $33.00 1000 – $42.00 (free shipping*) 2500 – $…" at bounding box center [1022, 471] width 194 height 28
click at [1110, 483] on select "100* – $9.00 250* – $17.00 500 – $33.00 1000 – $42.00 (free shipping*) 2500 – $…" at bounding box center [1022, 471] width 194 height 28
